Goal: Task Accomplishment & Management: Use online tool/utility

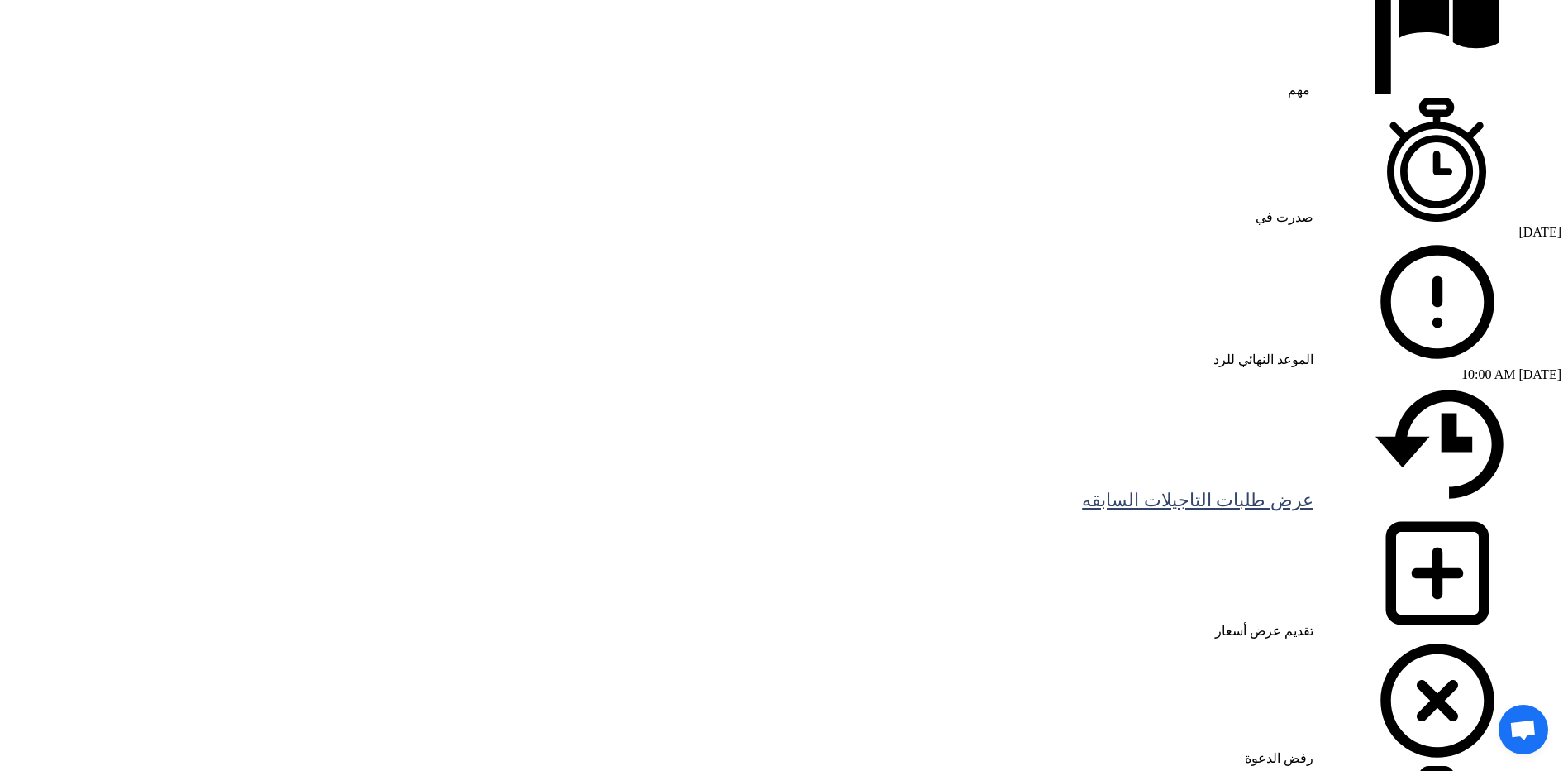
scroll to position [1240, 0]
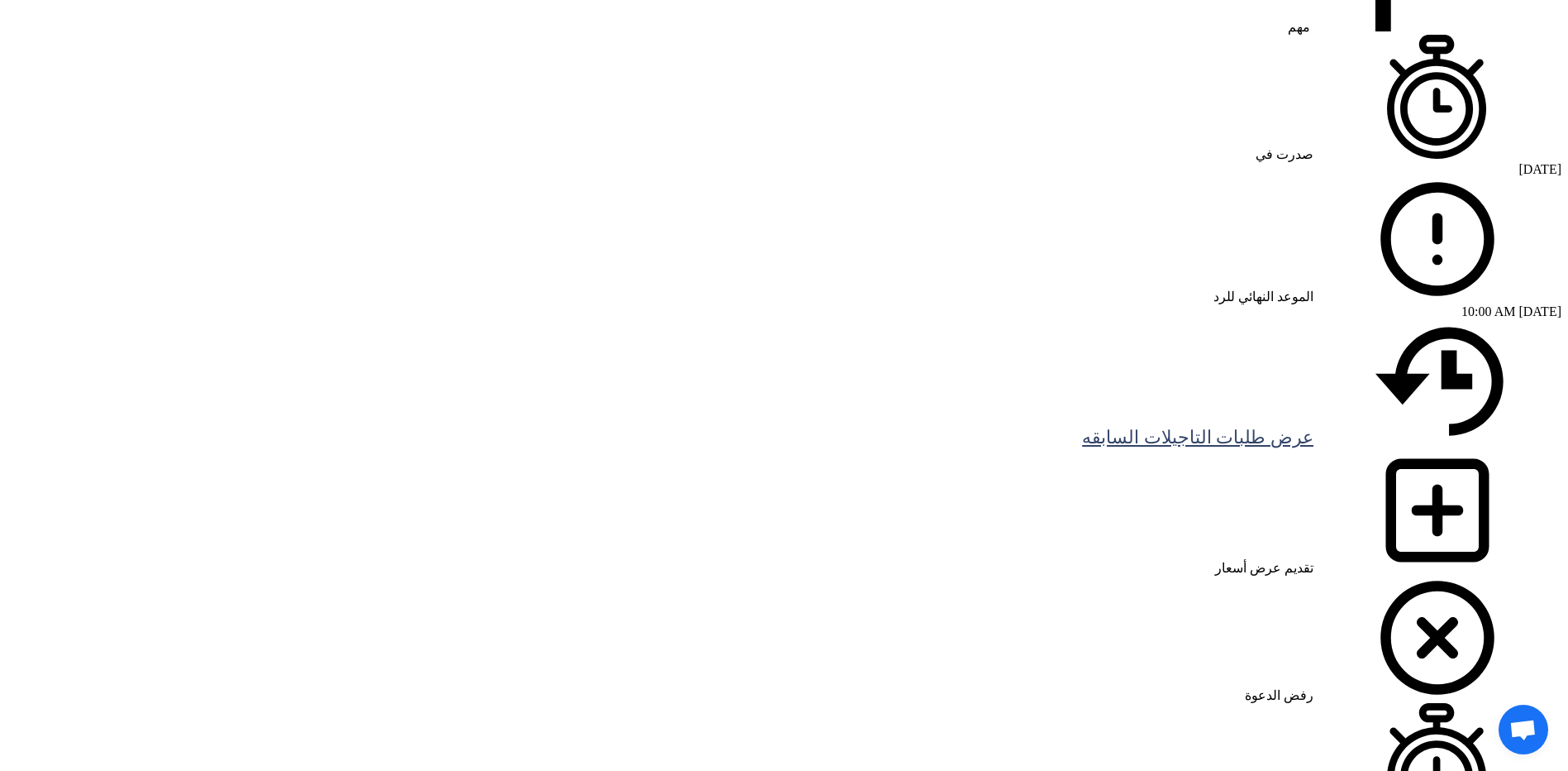
drag, startPoint x: 1331, startPoint y: 462, endPoint x: 776, endPoint y: 466, distance: 555.0
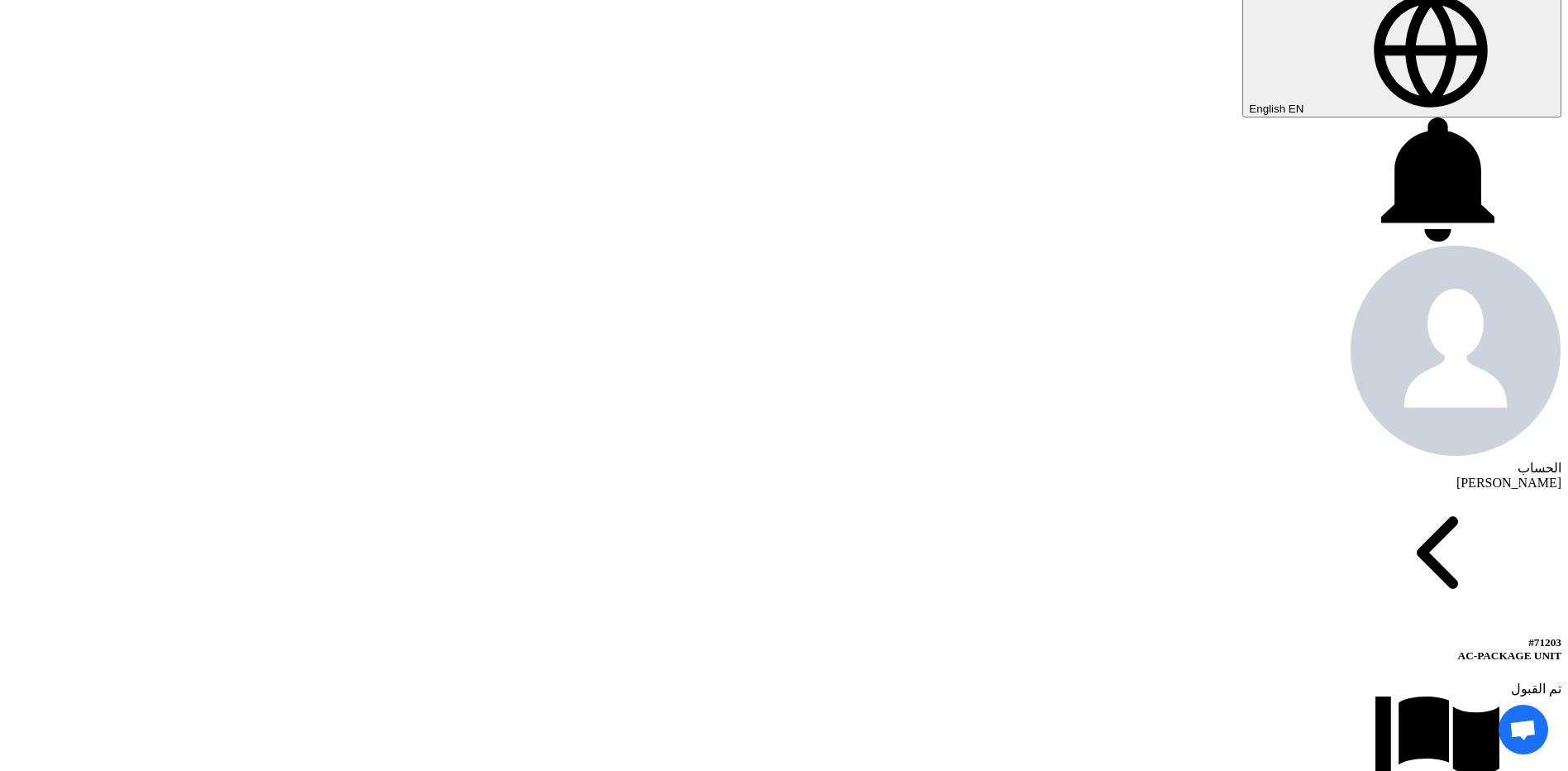
scroll to position [496, 0]
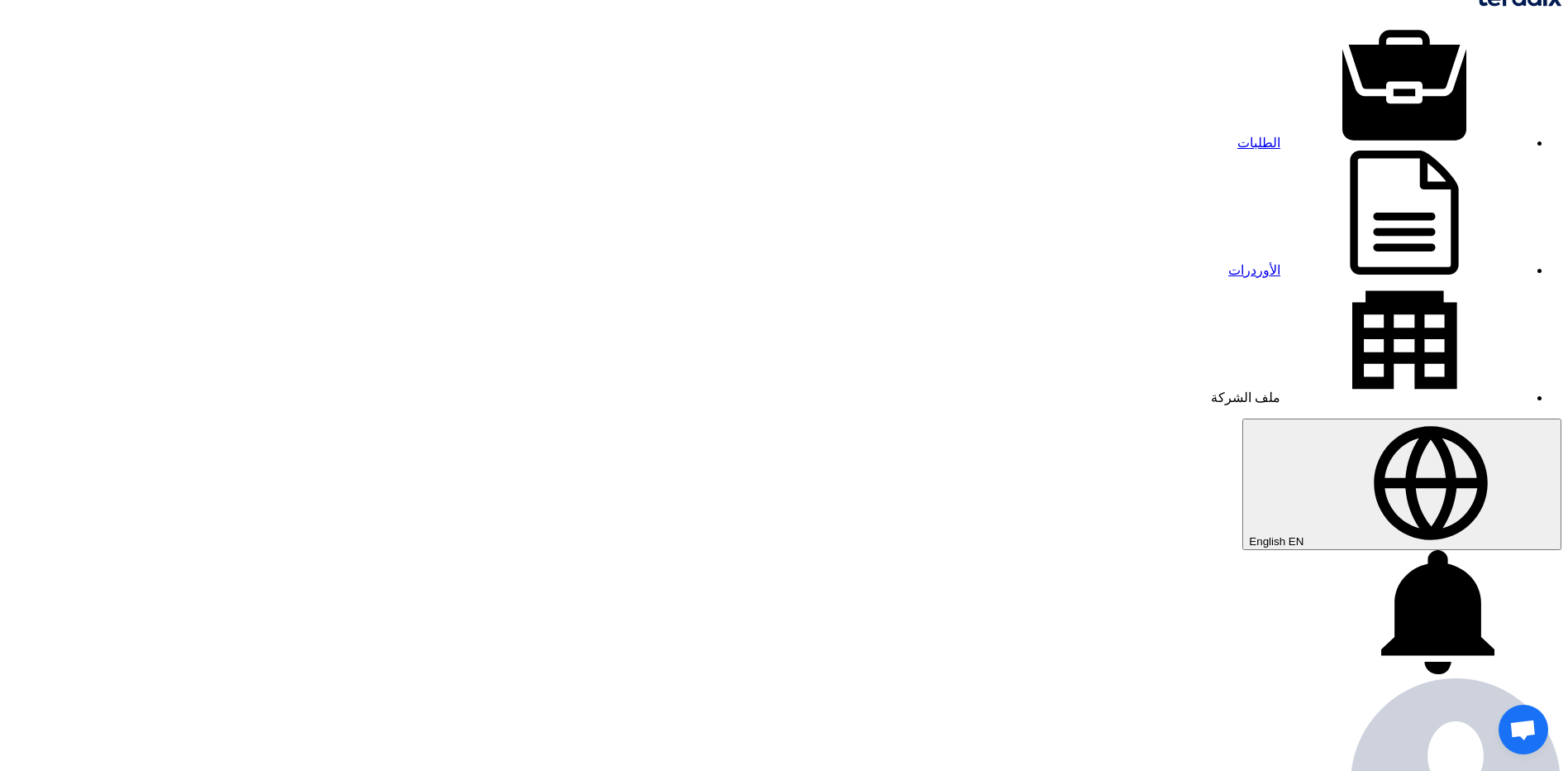
scroll to position [0, 0]
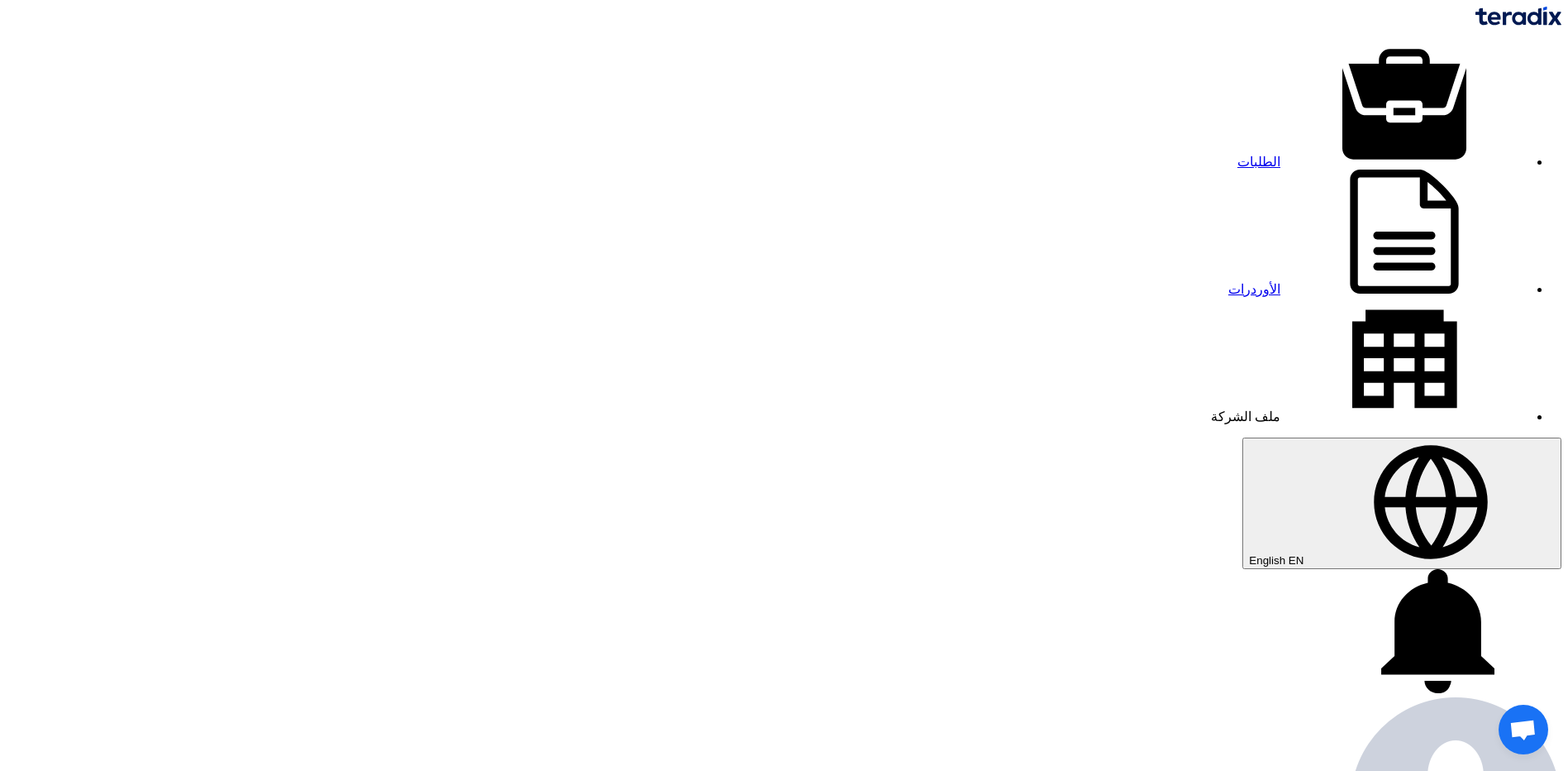
drag, startPoint x: 1032, startPoint y: 347, endPoint x: 1141, endPoint y: 358, distance: 109.6
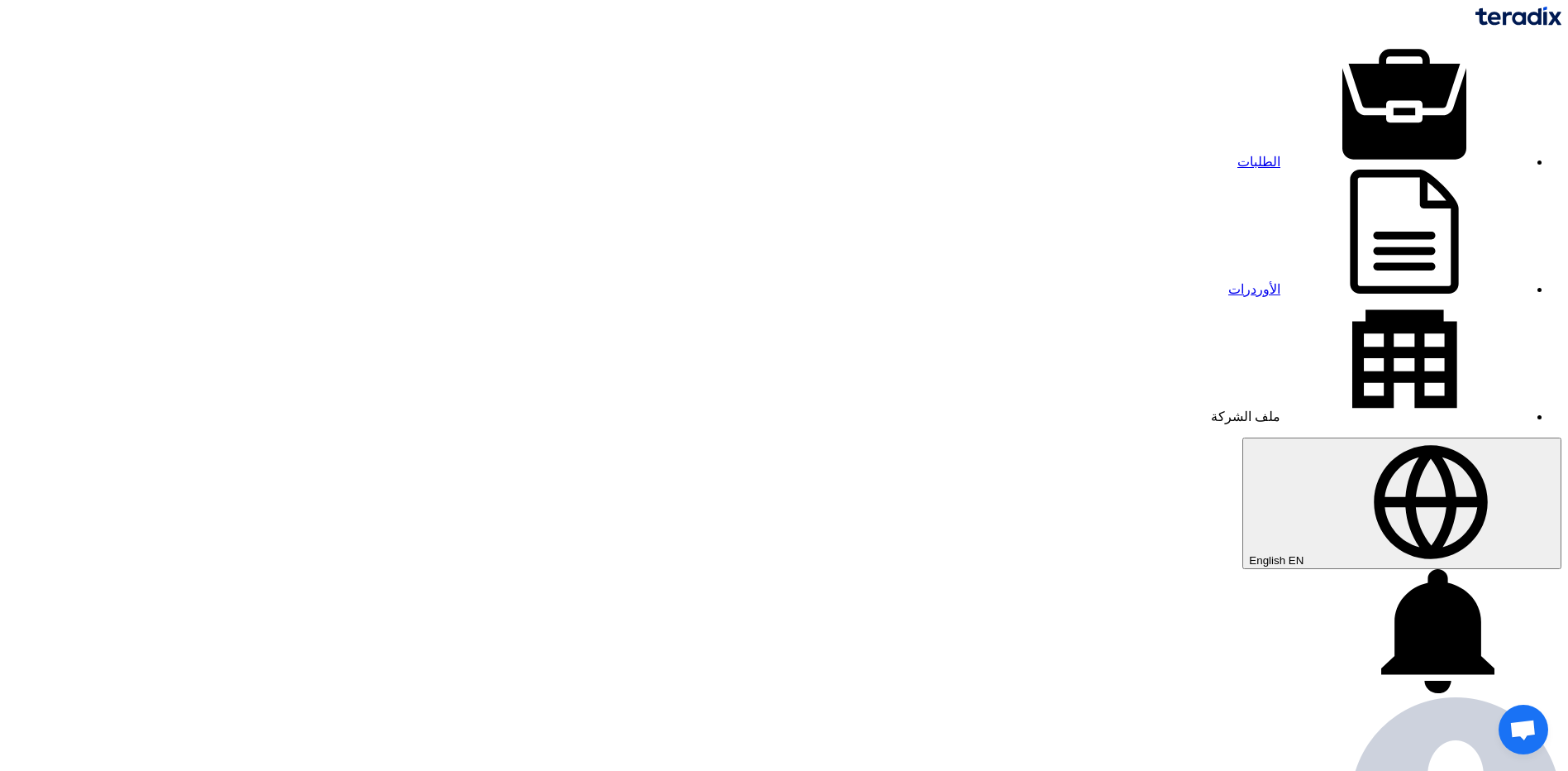
drag, startPoint x: 1141, startPoint y: 358, endPoint x: 1067, endPoint y: 354, distance: 74.1
